Goal: Check status: Check status

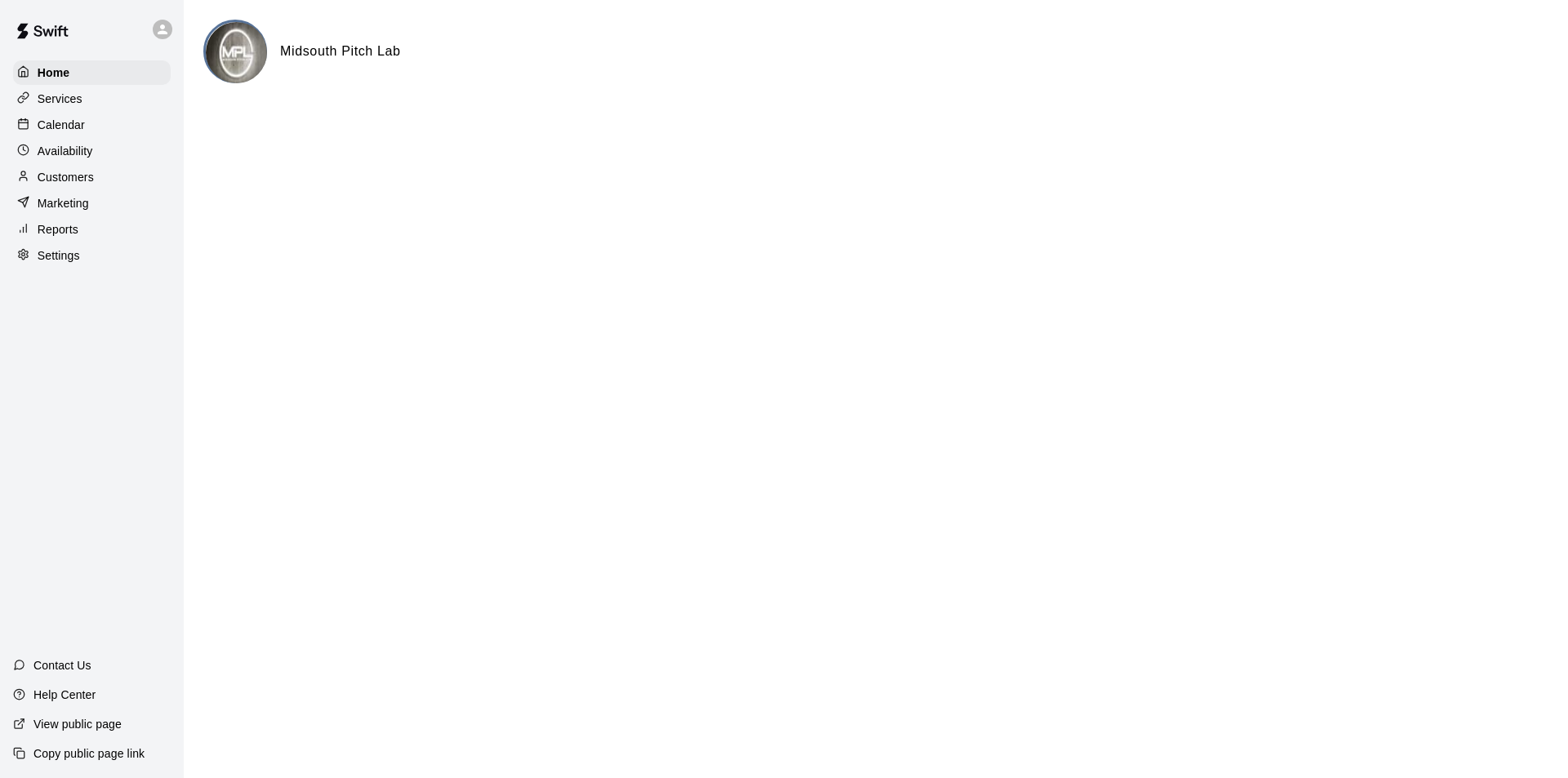
click at [71, 131] on p "Calendar" at bounding box center [60, 125] width 47 height 17
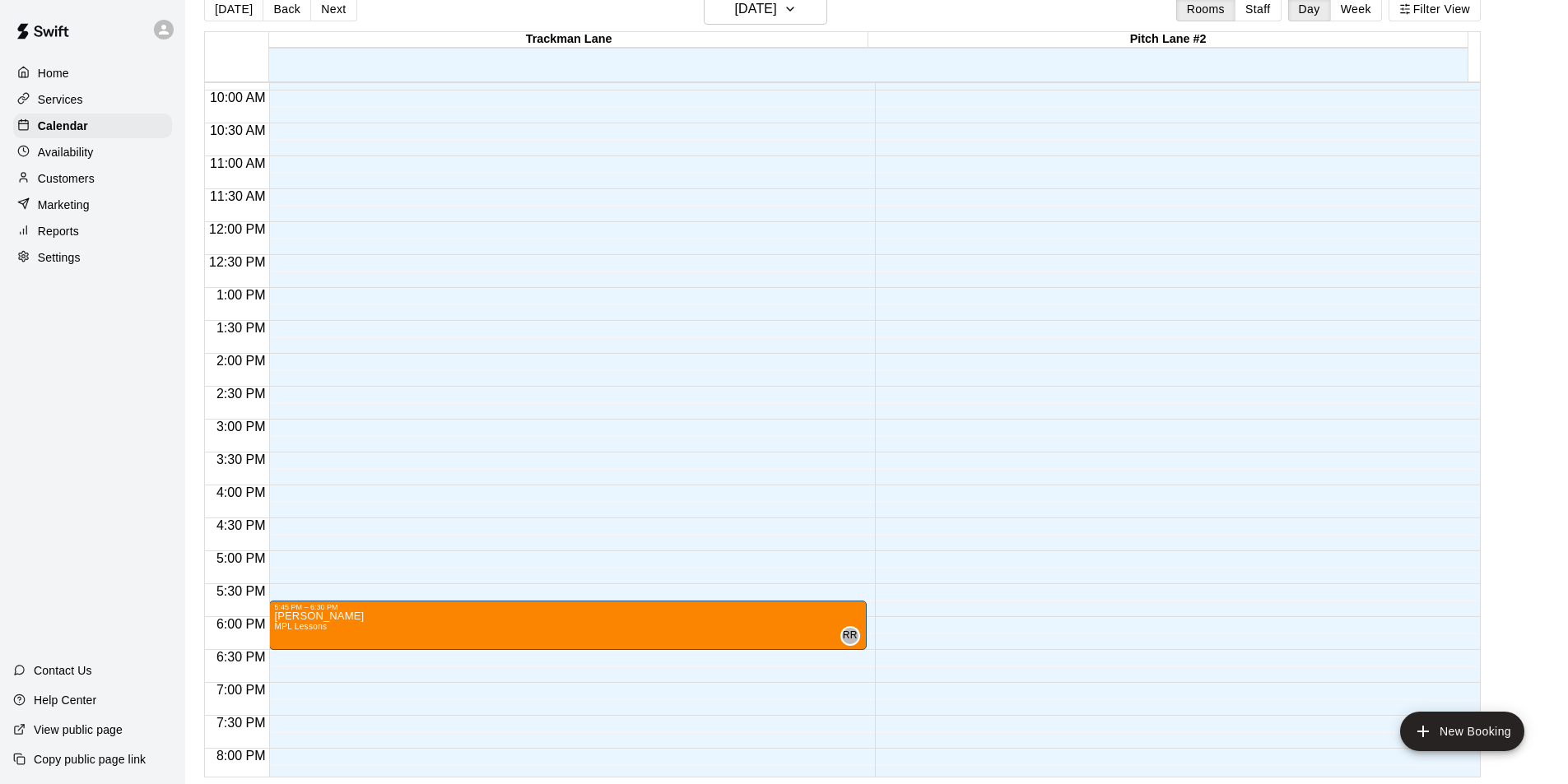
scroll to position [723, 0]
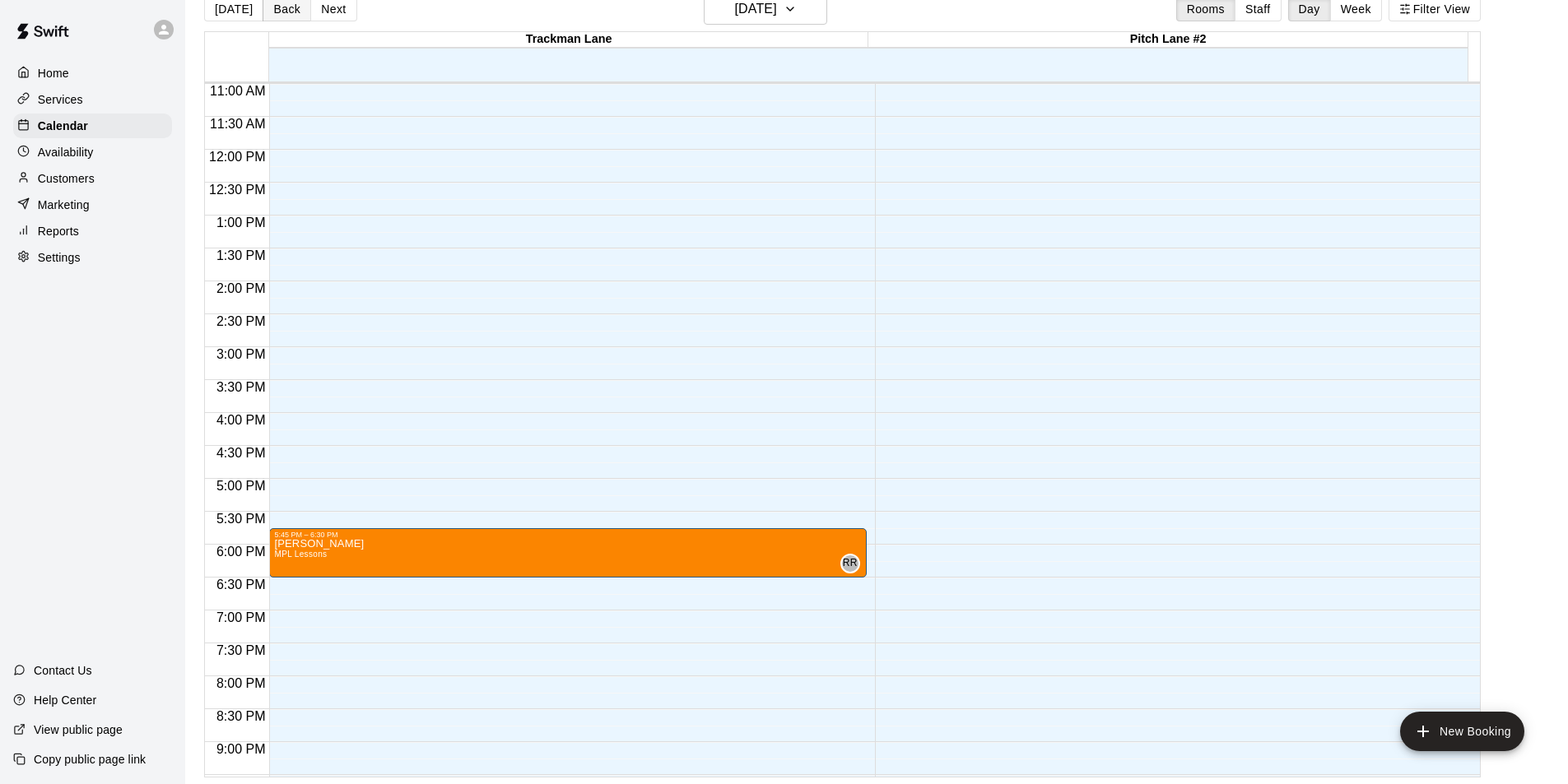
click at [269, 5] on button "Back" at bounding box center [287, 8] width 49 height 24
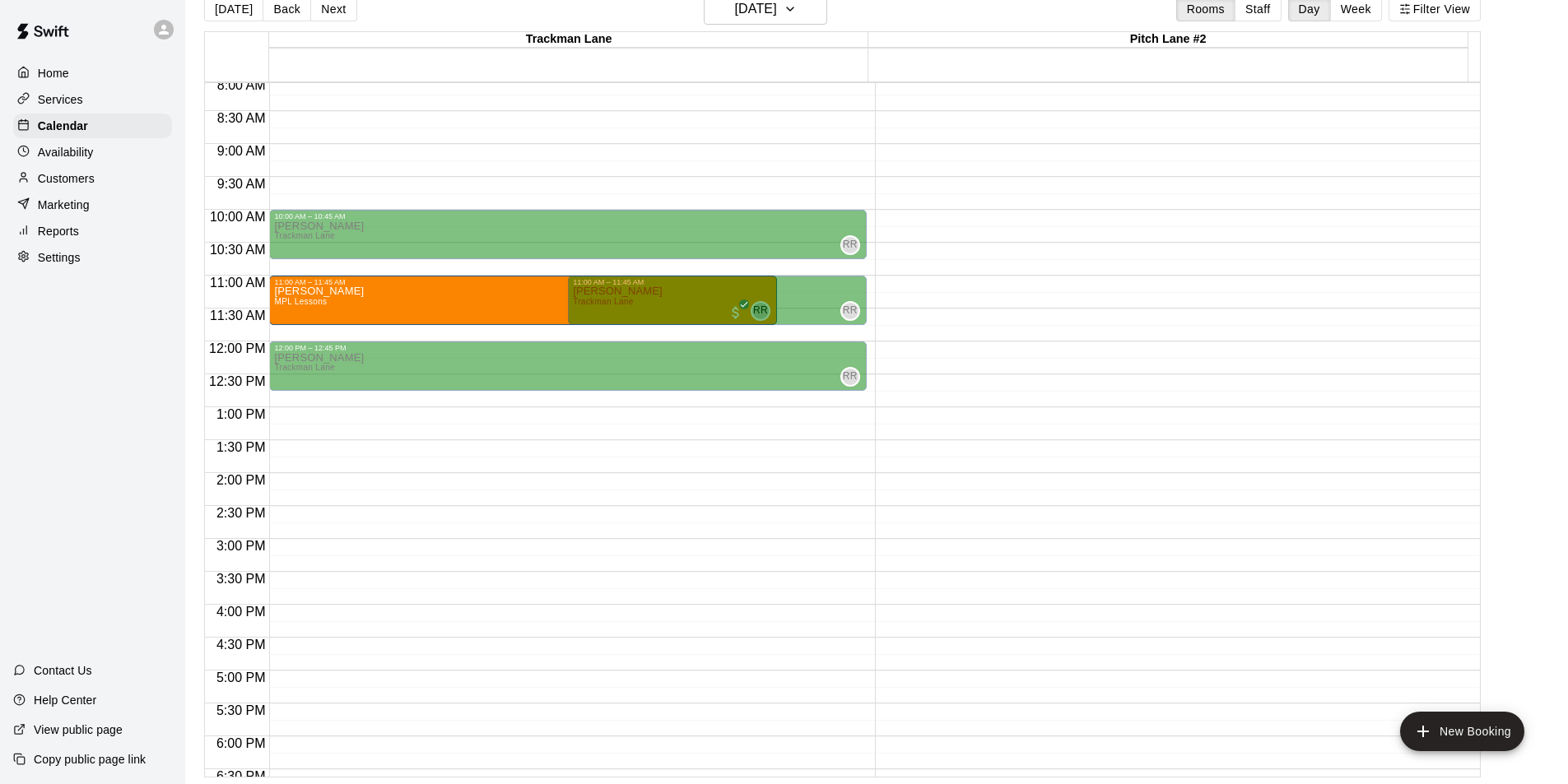
scroll to position [559, 0]
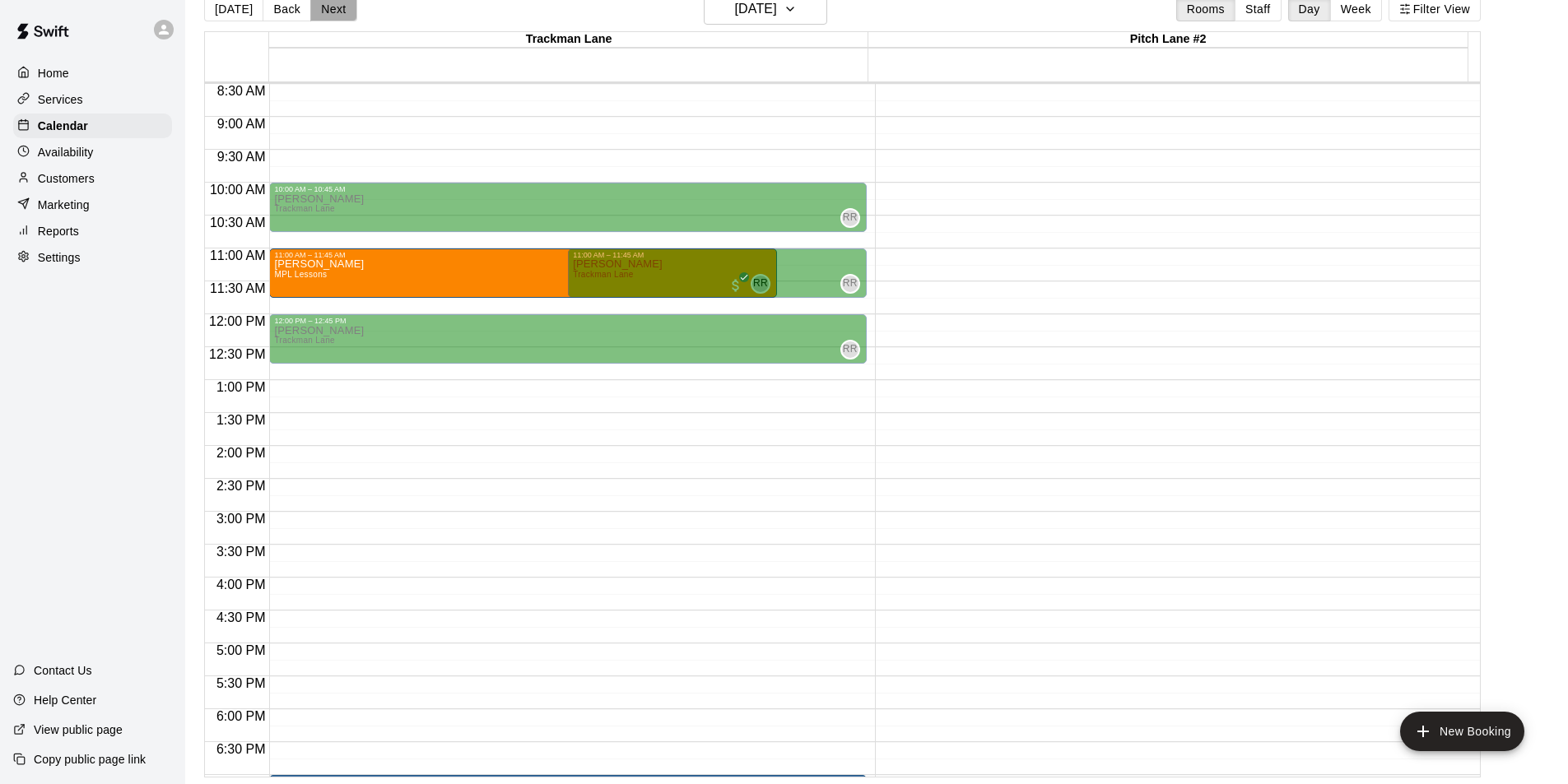
click at [330, 13] on button "Next" at bounding box center [333, 8] width 46 height 24
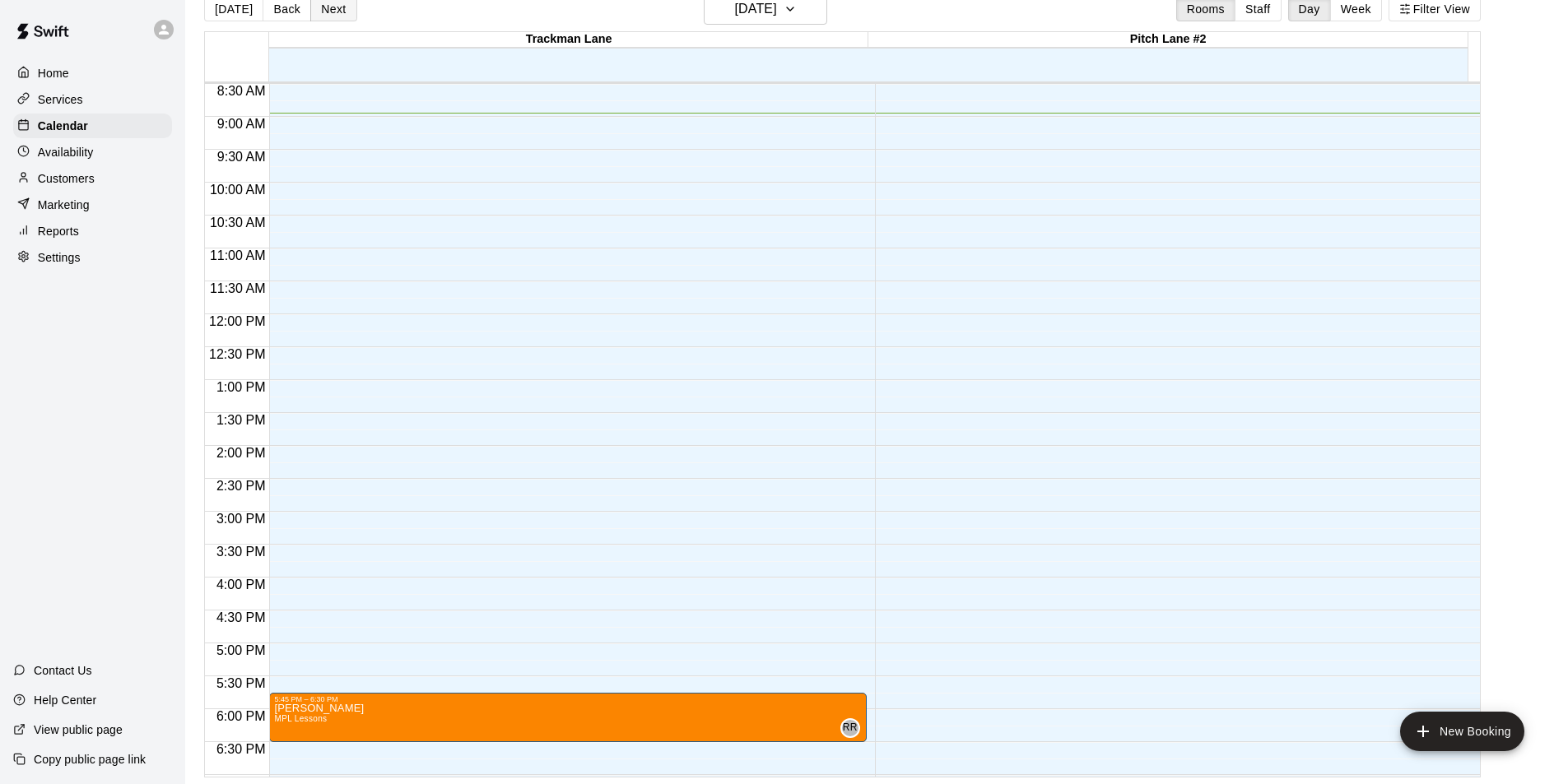
click at [338, 8] on button "Next" at bounding box center [333, 8] width 46 height 24
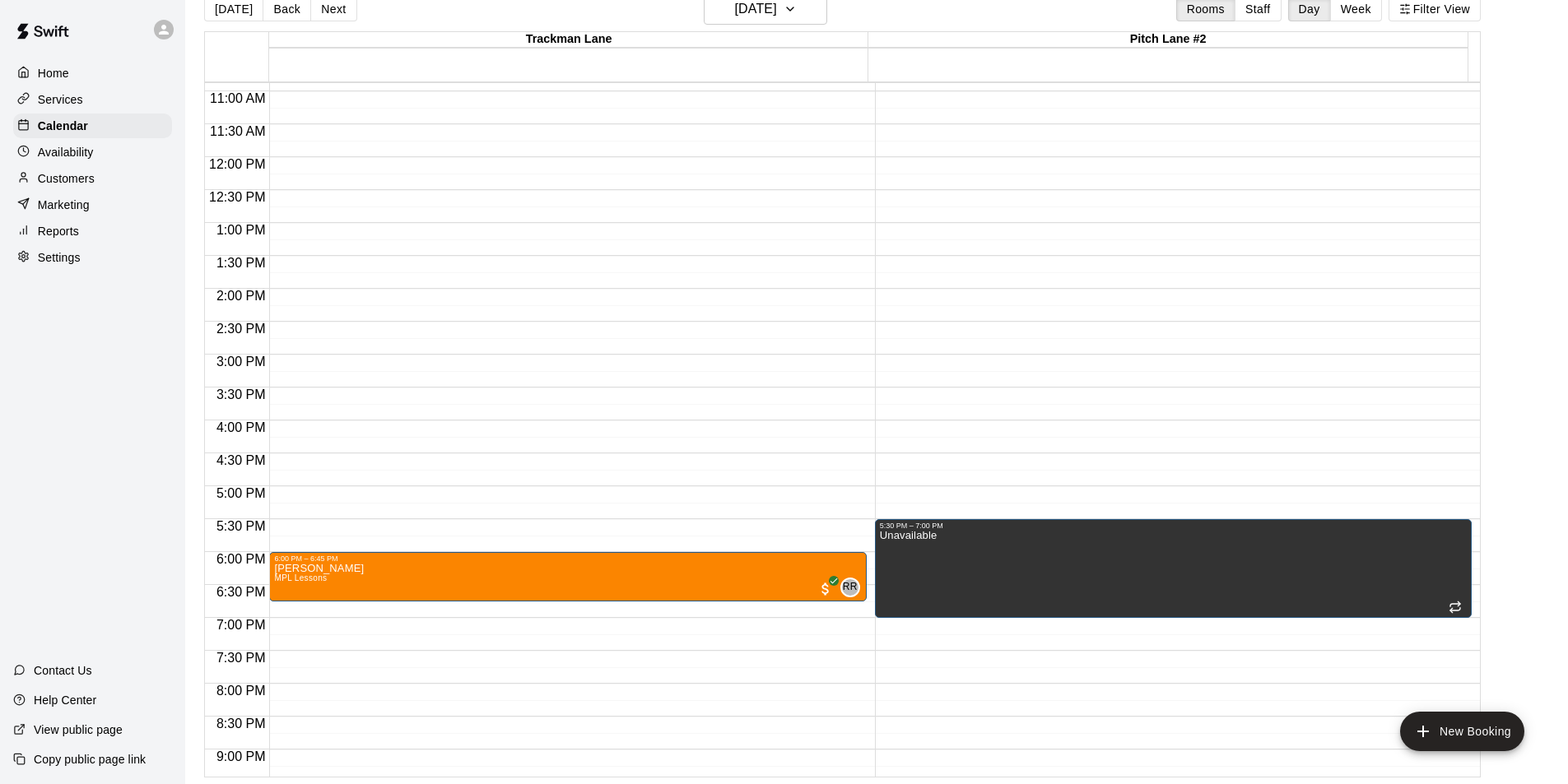
scroll to position [723, 0]
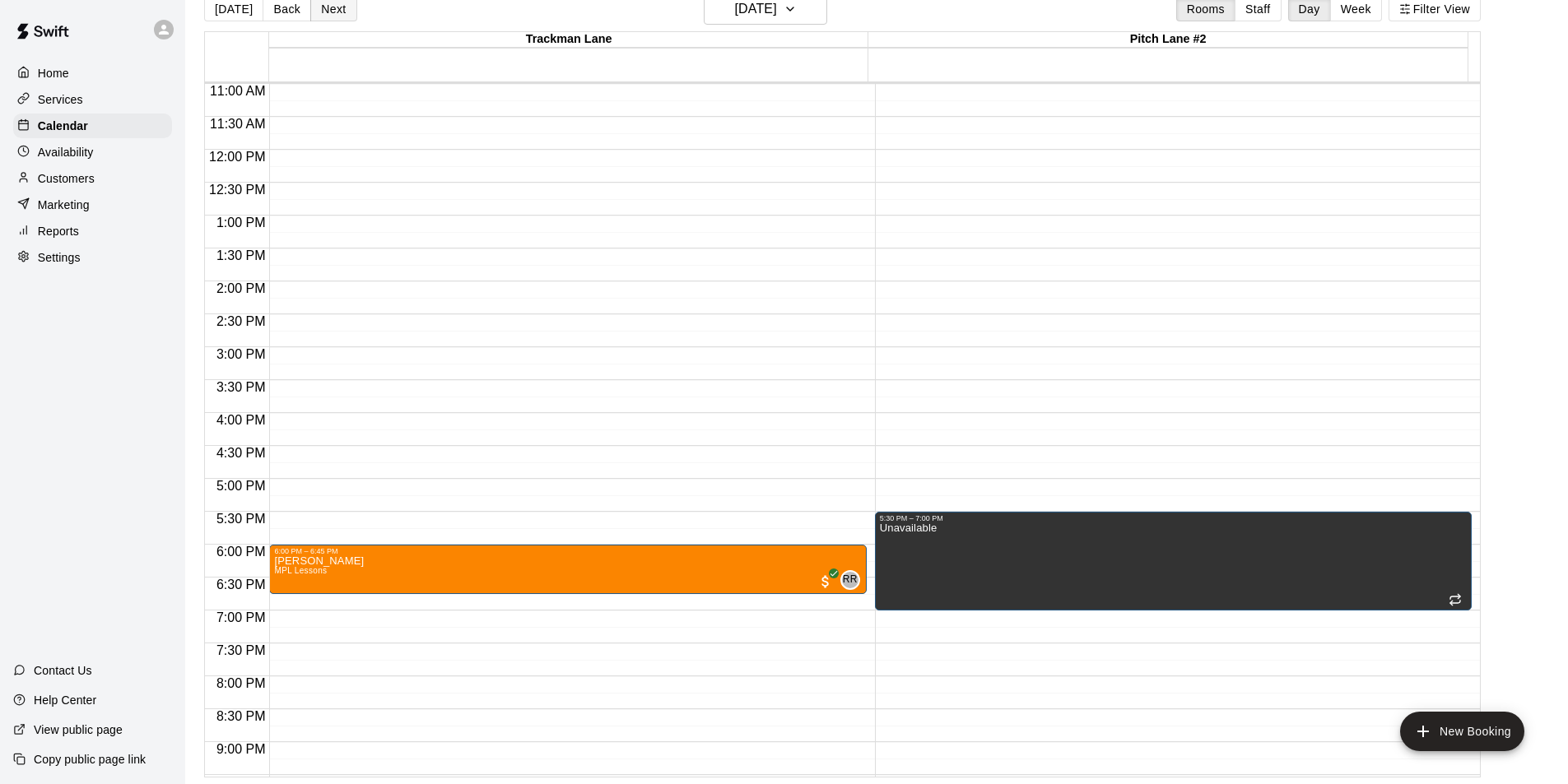
click at [326, 7] on button "Next" at bounding box center [333, 8] width 46 height 24
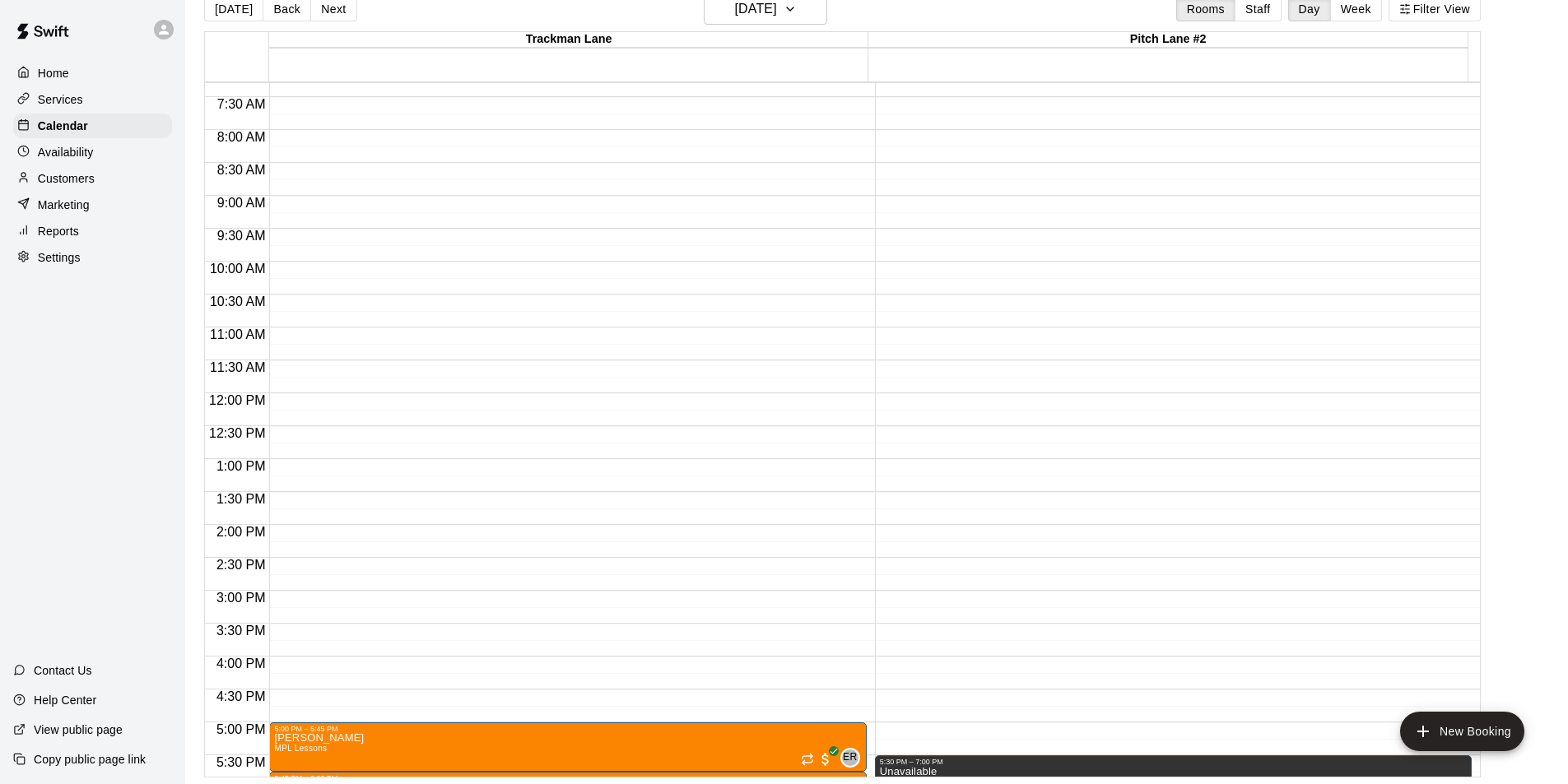
scroll to position [806, 0]
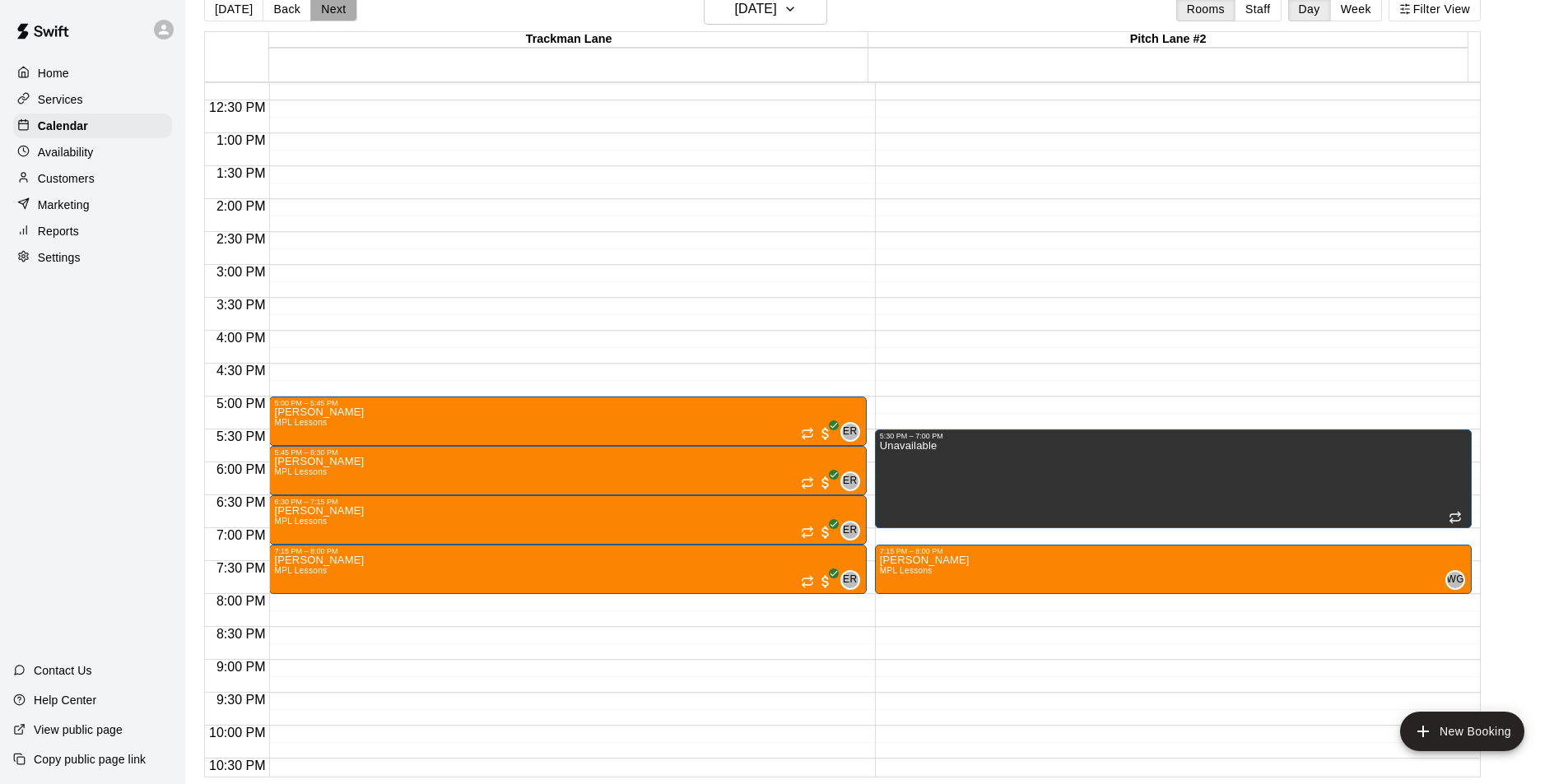
click at [314, 9] on button "Next" at bounding box center [333, 8] width 46 height 24
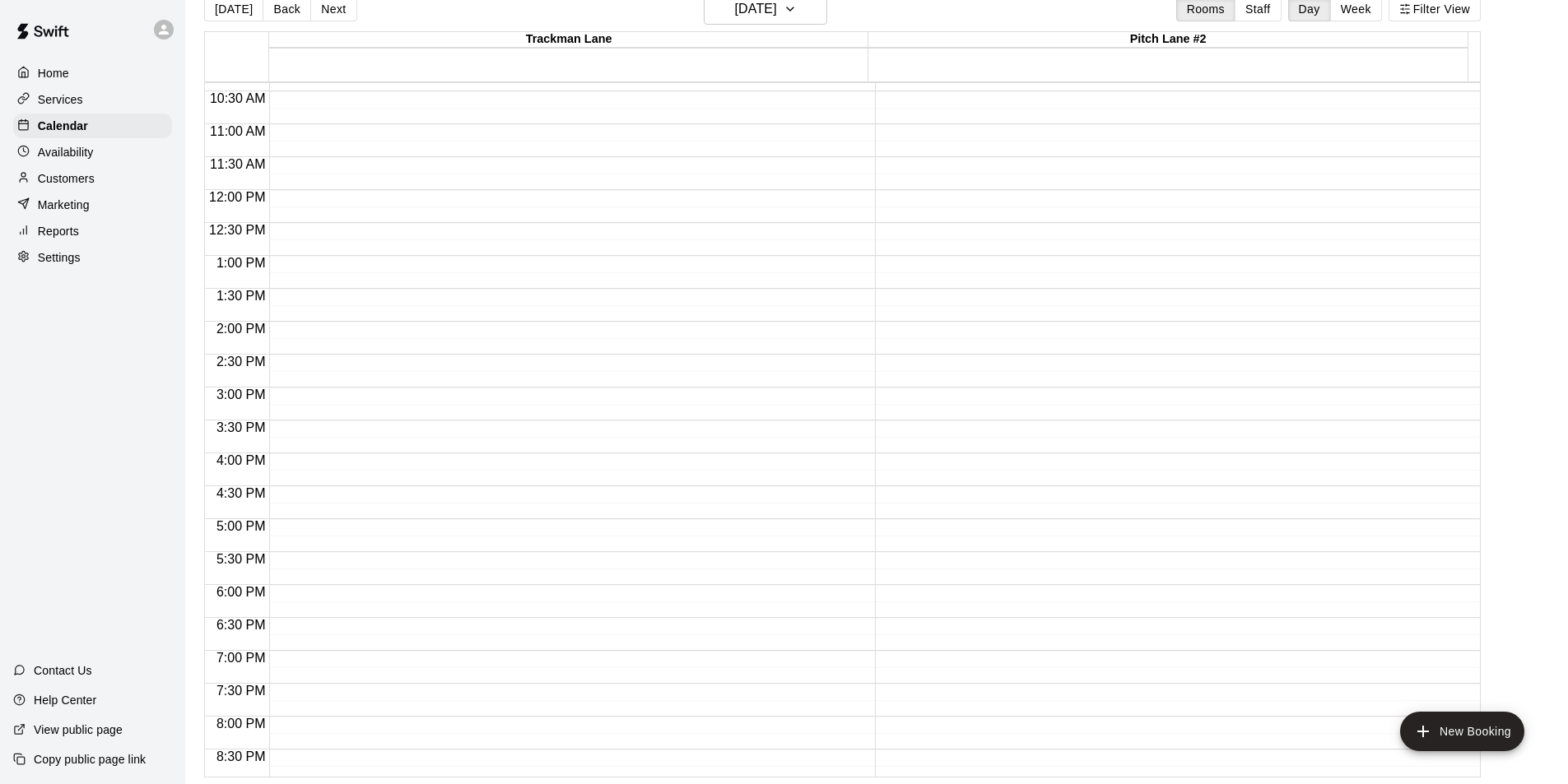
scroll to position [723, 0]
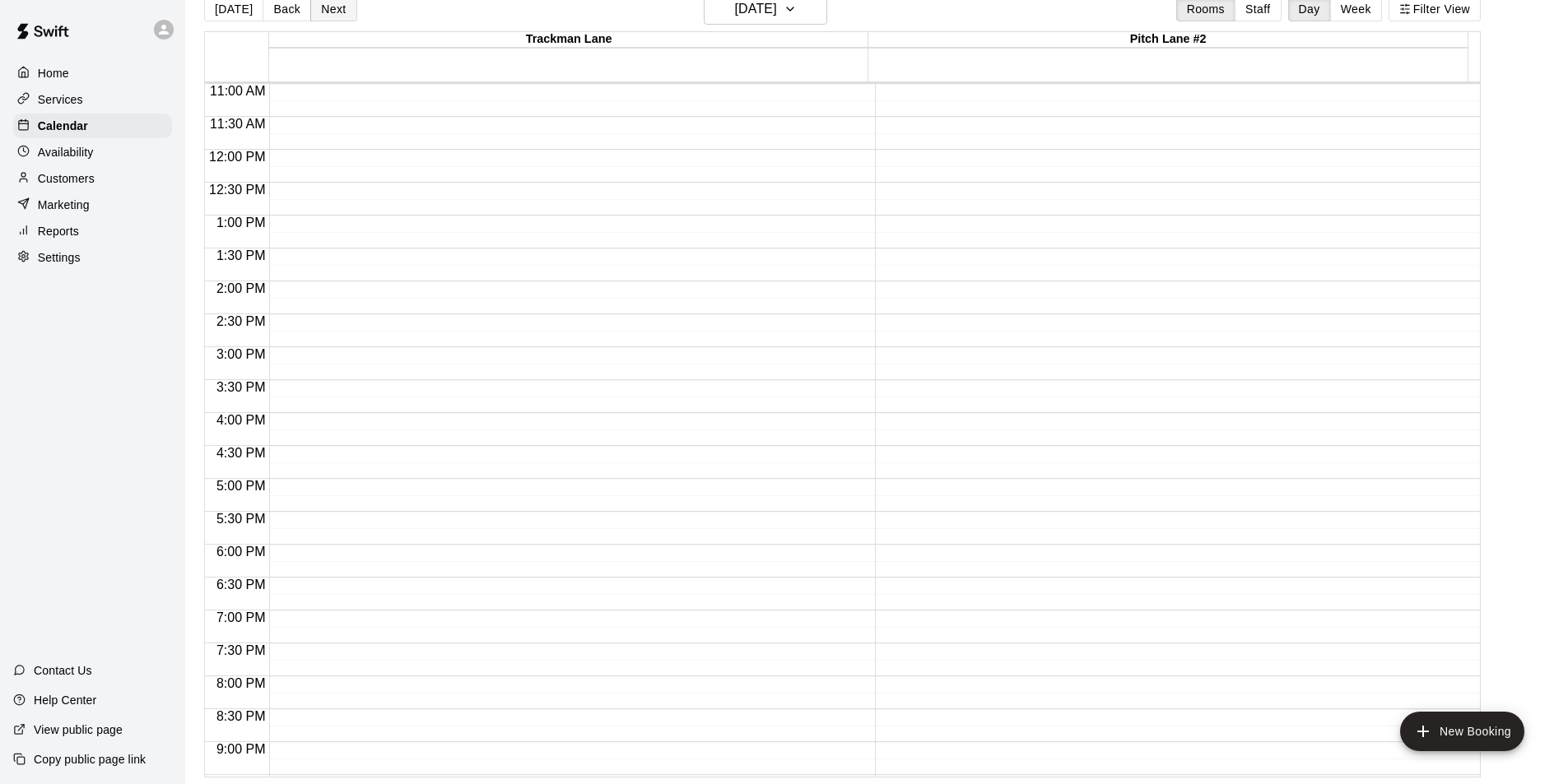
click at [334, 13] on button "Next" at bounding box center [333, 8] width 46 height 24
click at [345, 22] on div "[DATE] Back [DATE][DATE] Rooms Staff Day Week Filter View" at bounding box center [842, 12] width 1276 height 37
click at [343, 19] on button "Next" at bounding box center [333, 8] width 46 height 24
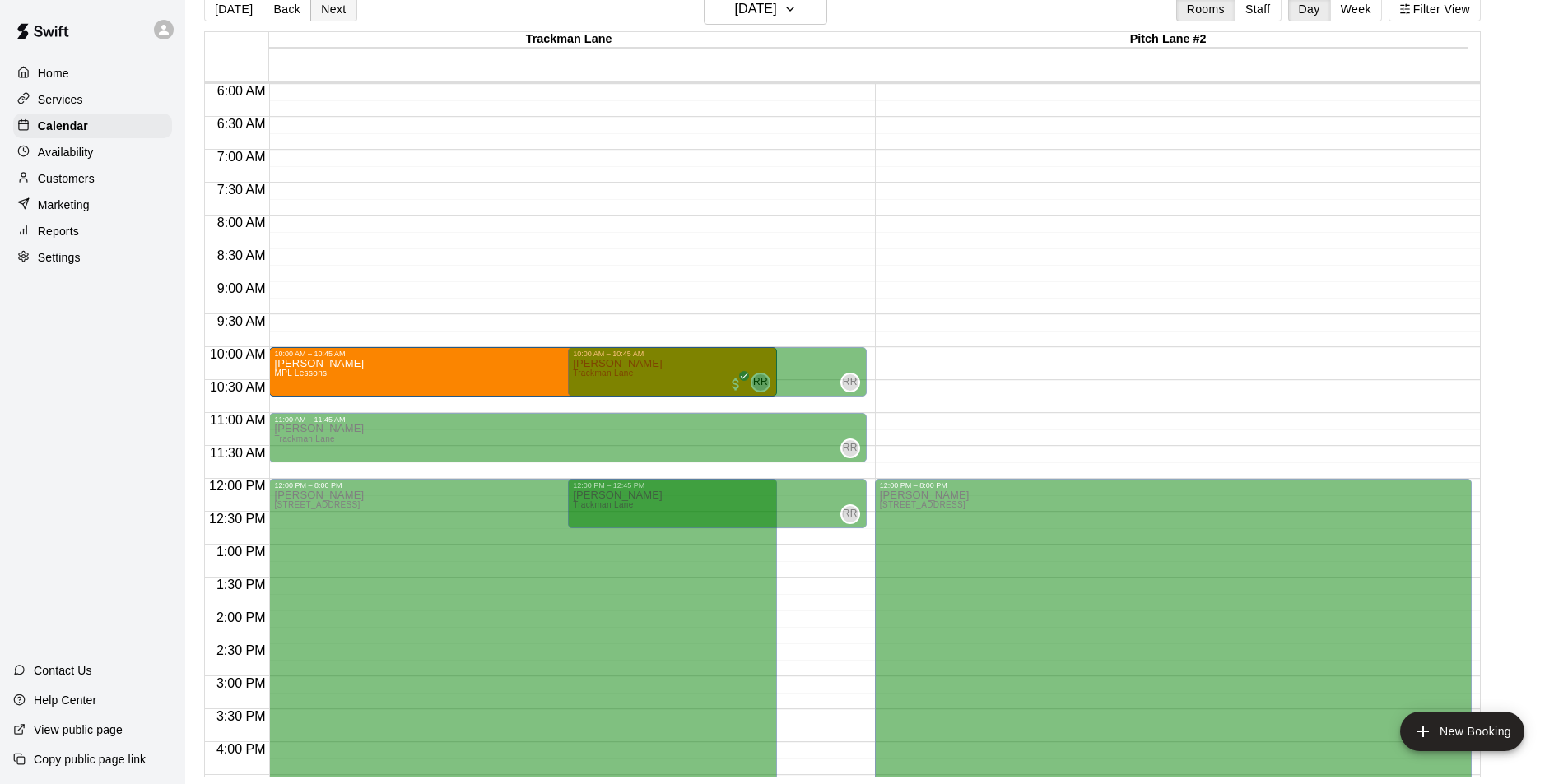
click at [333, 17] on button "Next" at bounding box center [333, 8] width 46 height 24
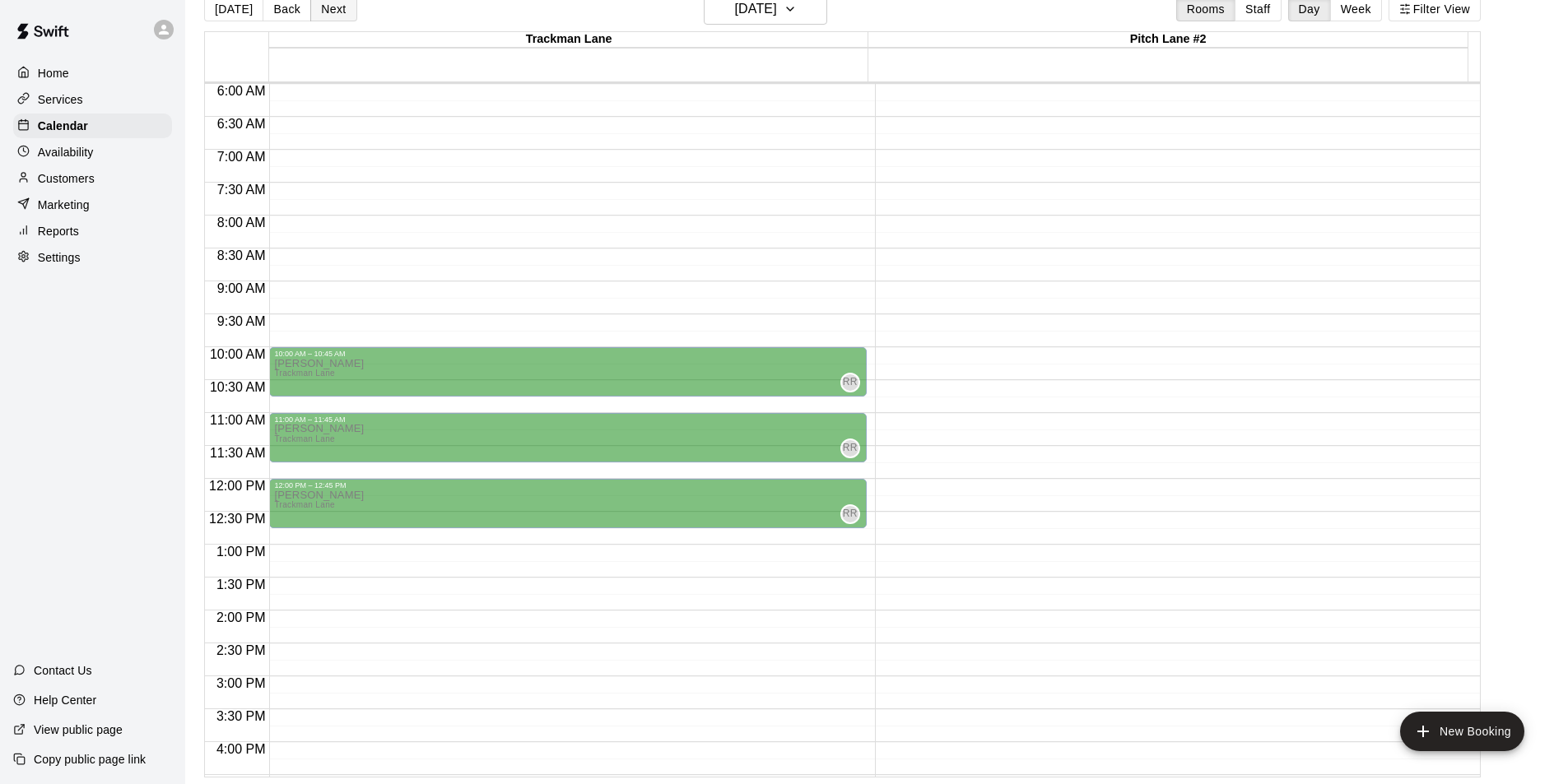
click at [328, 8] on button "Next" at bounding box center [333, 8] width 46 height 24
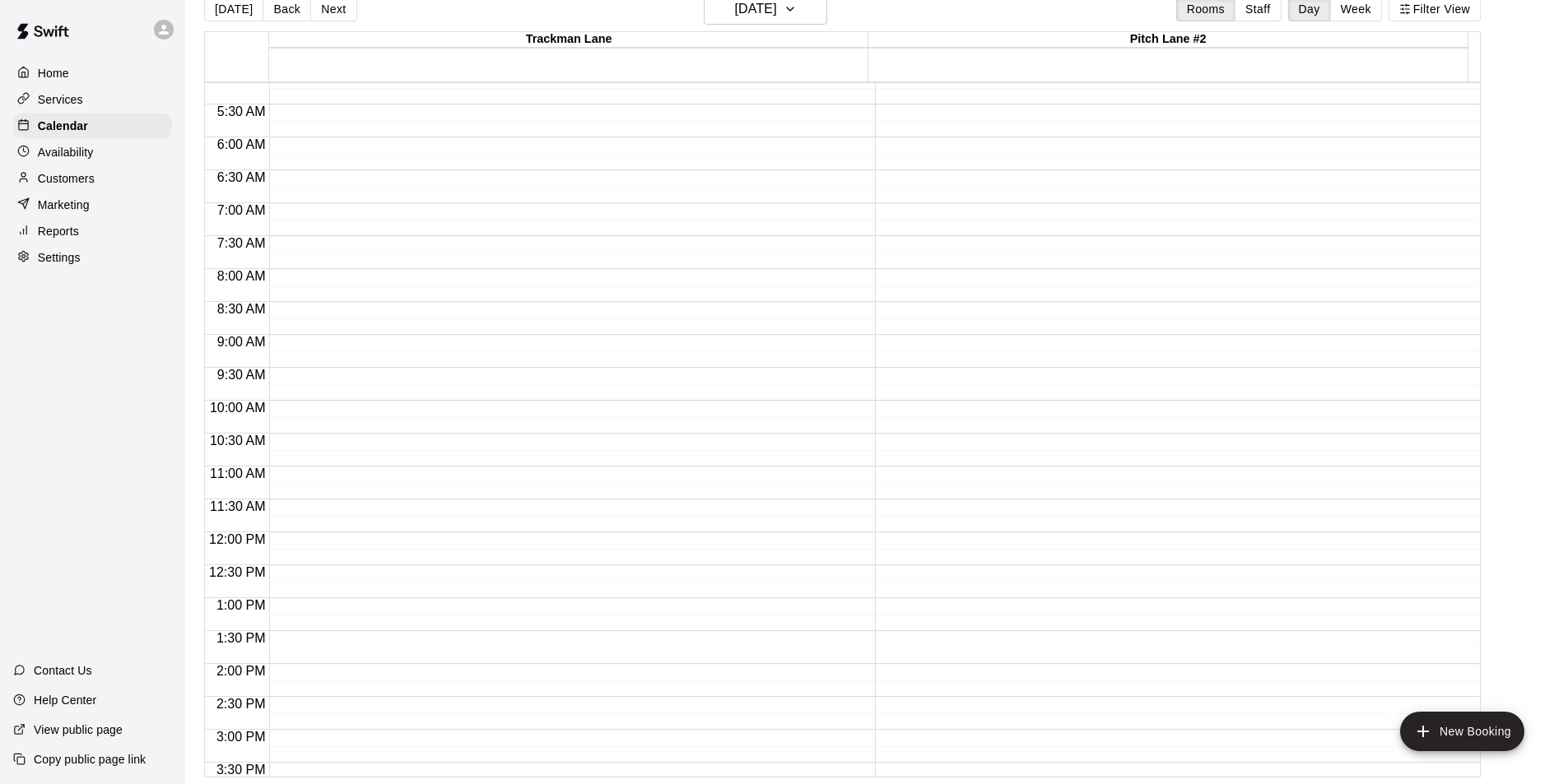
scroll to position [312, 0]
click at [334, 17] on button "Next" at bounding box center [333, 8] width 46 height 24
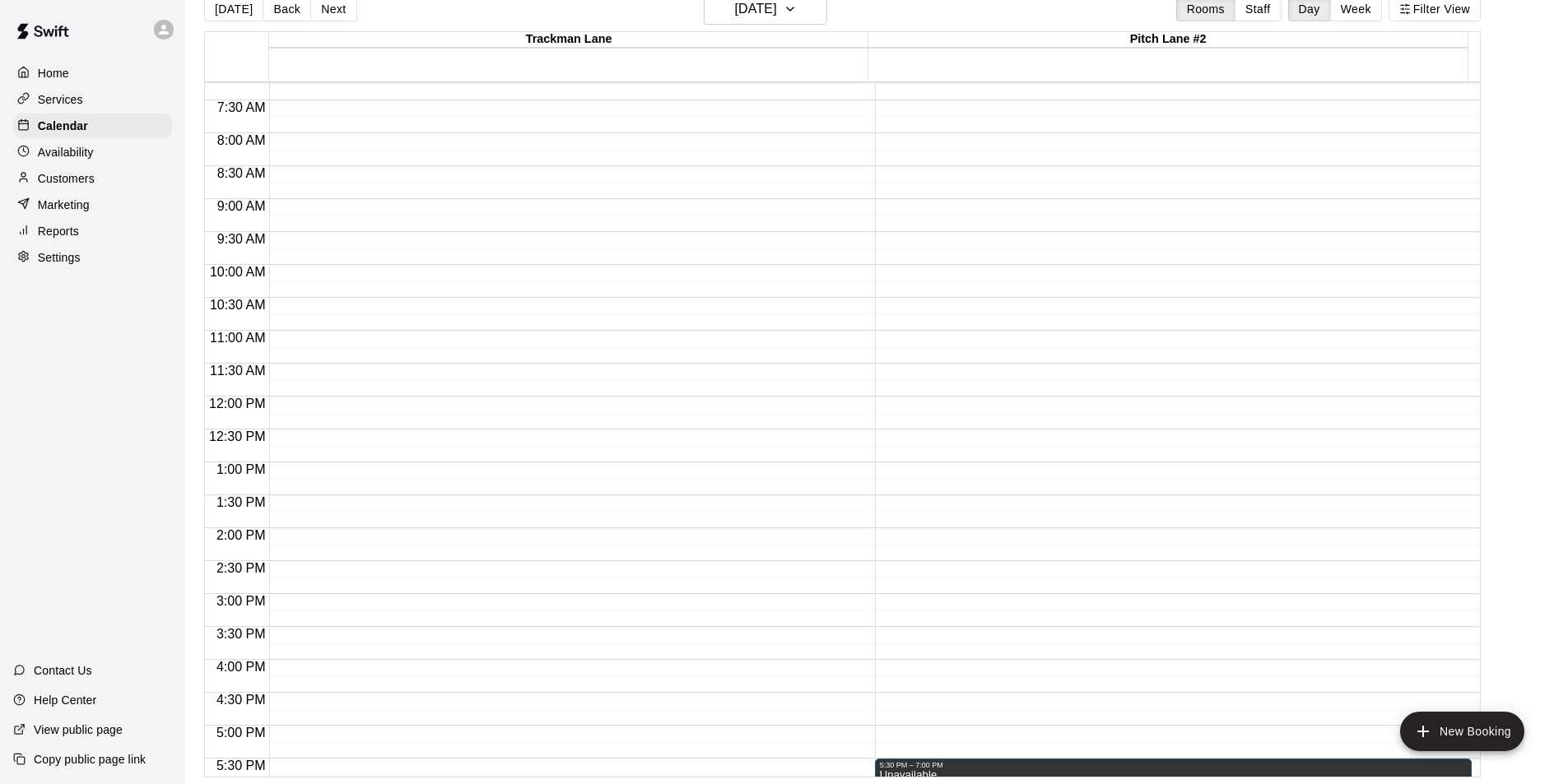
scroll to position [723, 0]
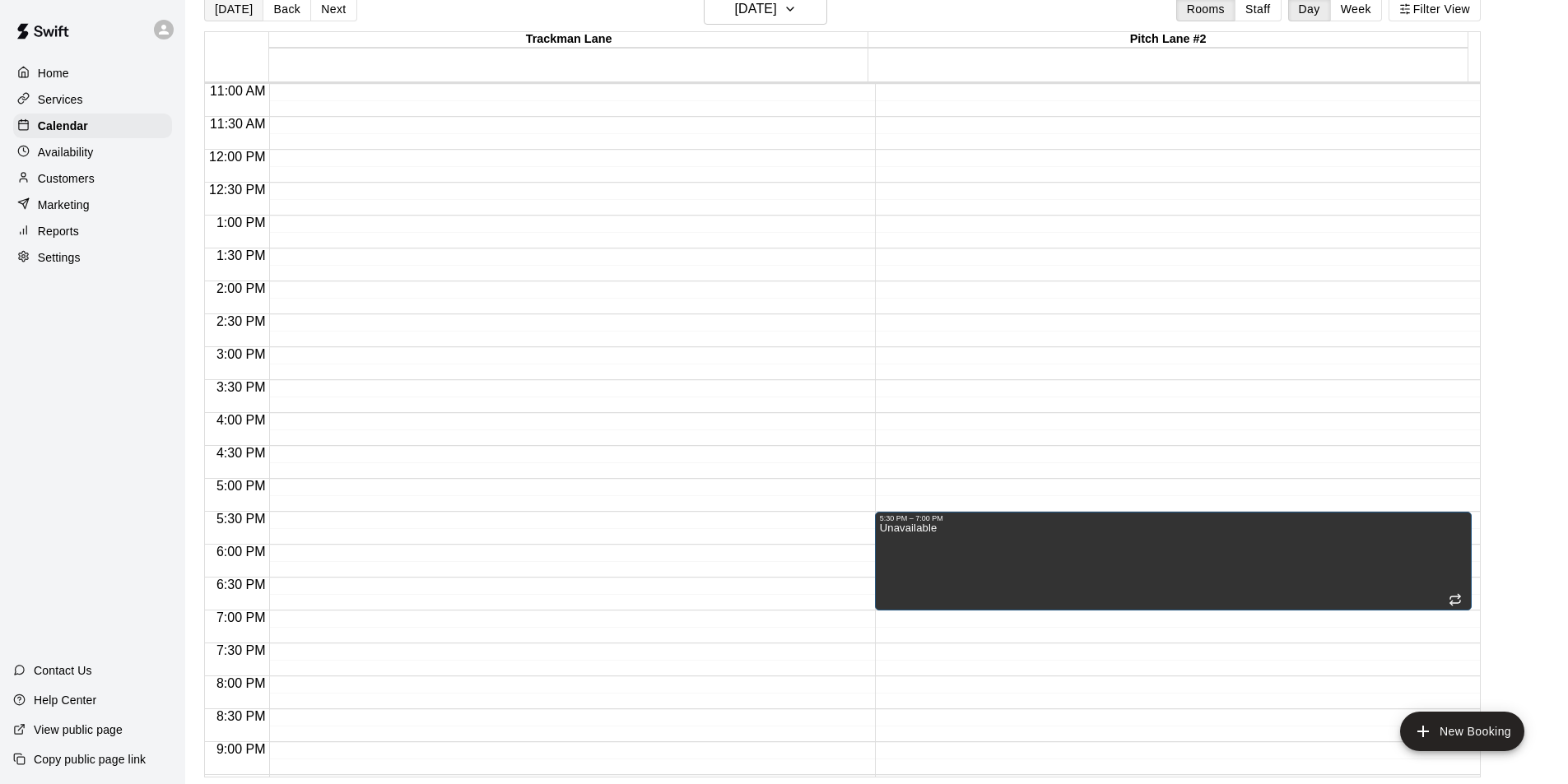
click at [234, 11] on button "[DATE]" at bounding box center [233, 8] width 59 height 24
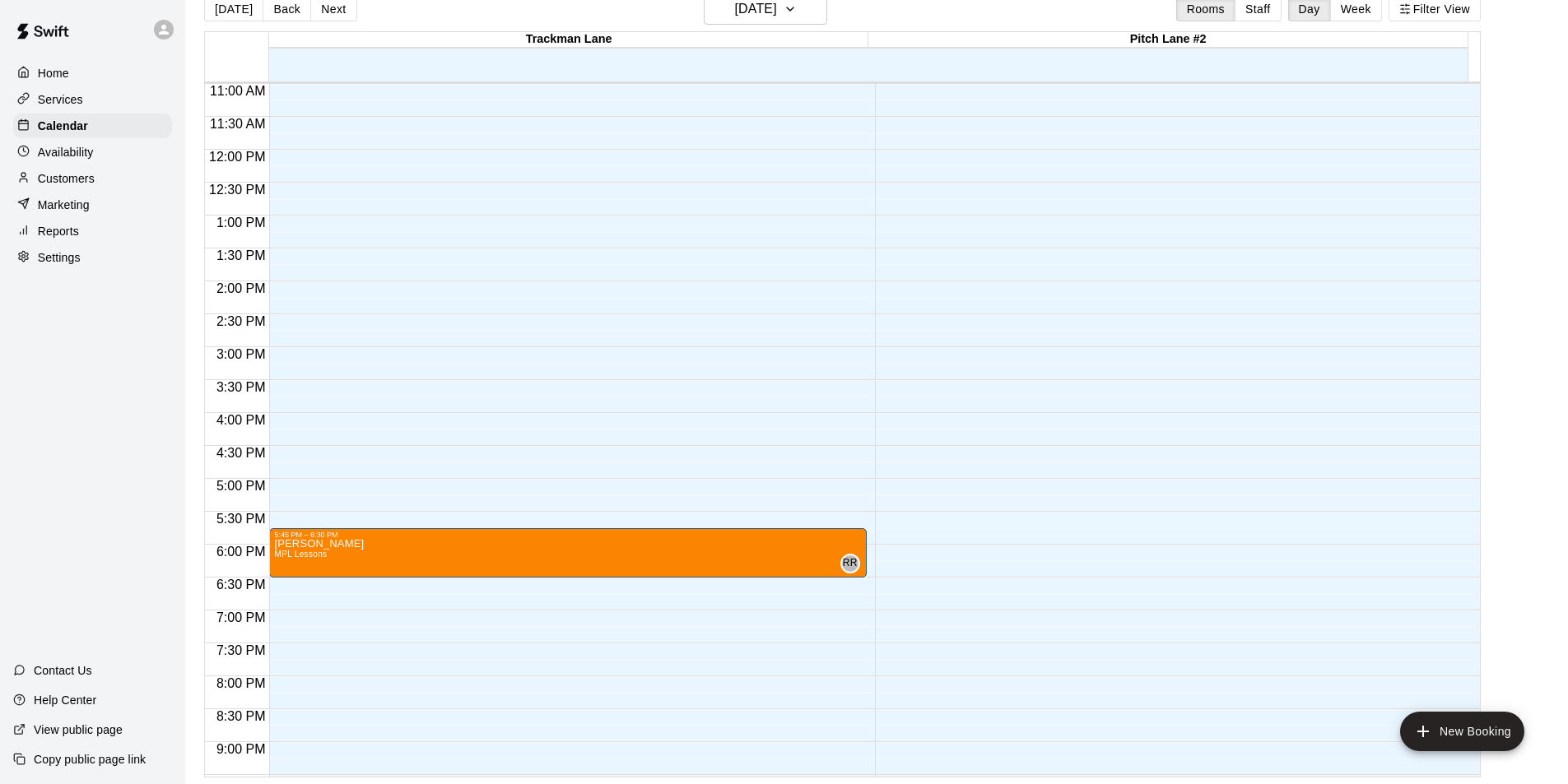
scroll to position [806, 0]
